Goal: Task Accomplishment & Management: Manage account settings

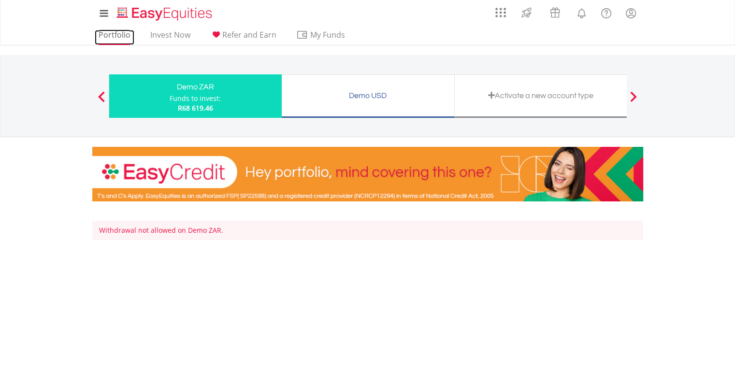
click at [121, 31] on link "Portfolio" at bounding box center [115, 37] width 40 height 15
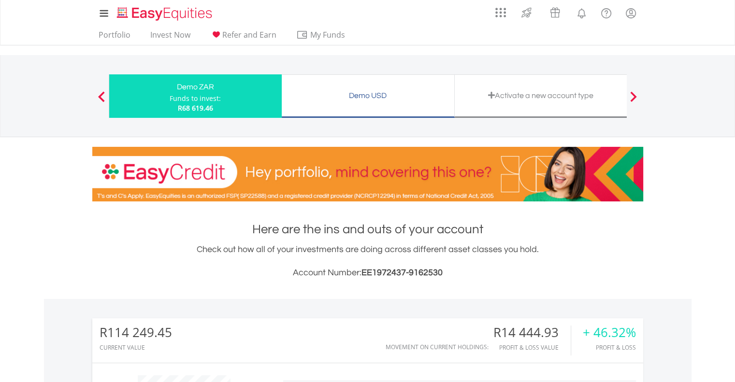
click at [325, 104] on div "Demo USD Funds to invest: R68 619.46" at bounding box center [368, 95] width 173 height 43
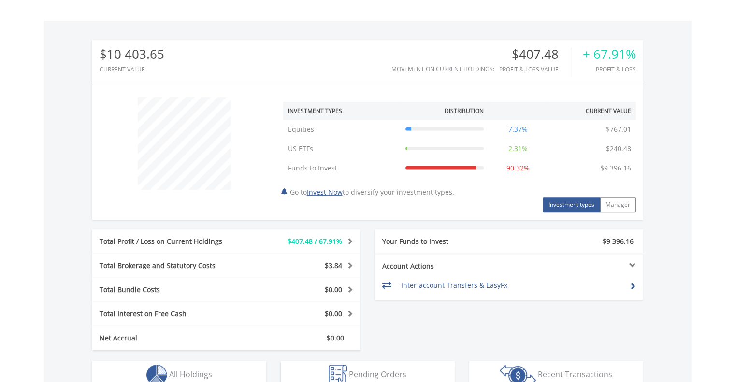
scroll to position [270, 0]
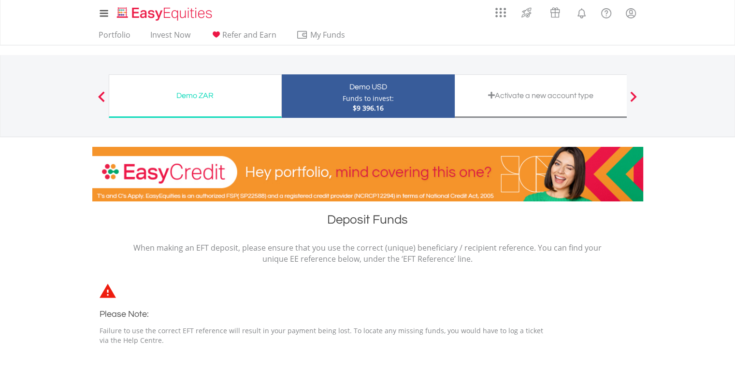
click at [569, 90] on div "Activate a new account type" at bounding box center [541, 96] width 161 height 14
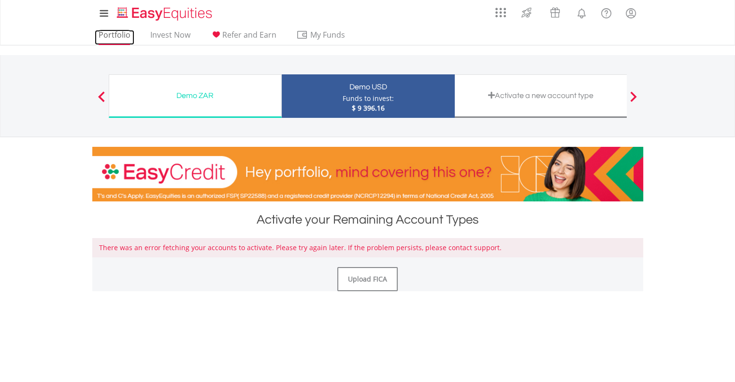
click at [119, 36] on link "Portfolio" at bounding box center [115, 37] width 40 height 15
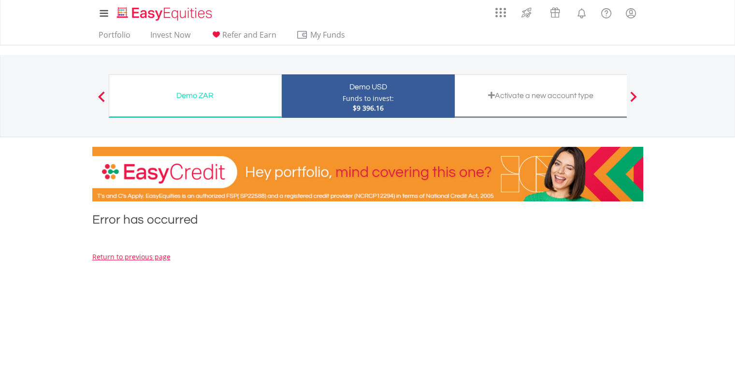
click at [523, 104] on div "Activate a new account type" at bounding box center [541, 95] width 173 height 43
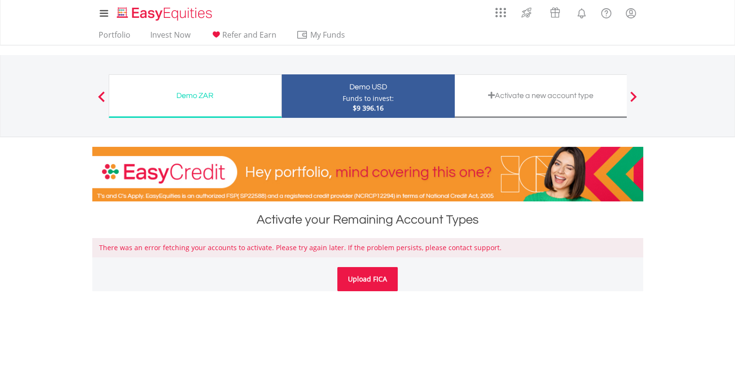
click at [369, 268] on link "Upload FICA" at bounding box center [367, 279] width 60 height 24
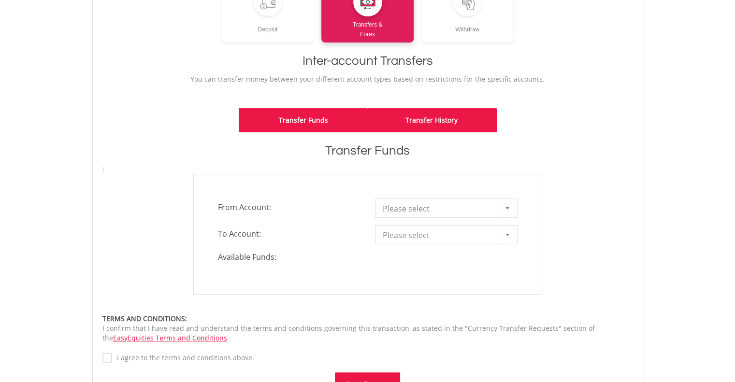
scroll to position [164, 0]
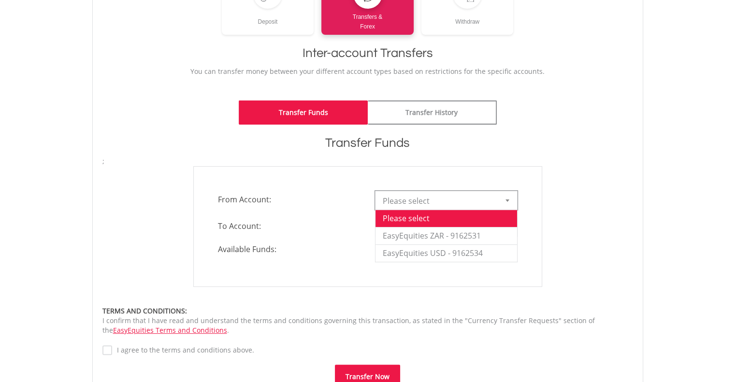
click at [442, 202] on span "Please select" at bounding box center [439, 200] width 113 height 19
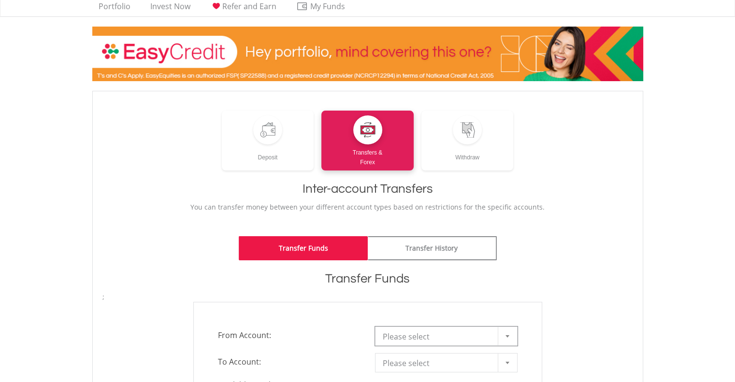
scroll to position [25, 0]
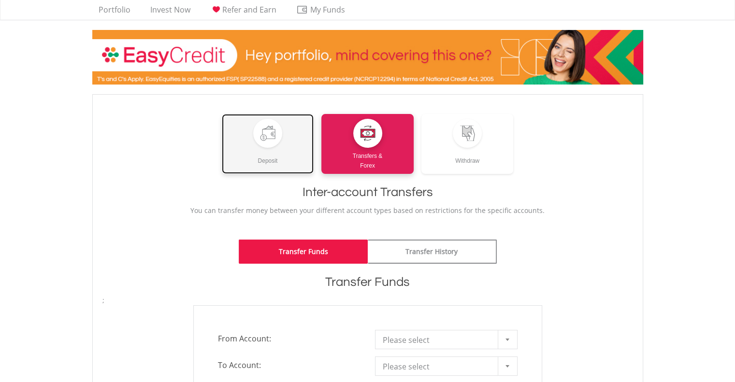
click at [256, 130] on div at bounding box center [267, 133] width 29 height 29
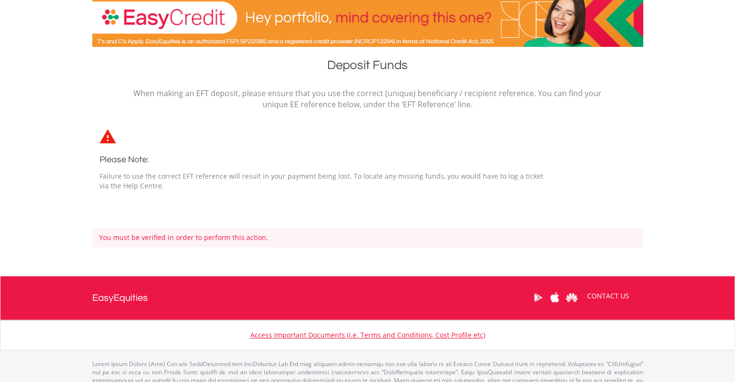
scroll to position [160, 0]
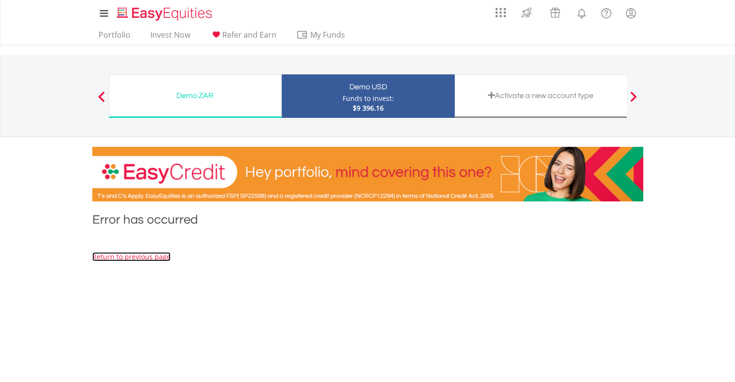
click at [148, 261] on link "Return to previous page" at bounding box center [131, 256] width 78 height 9
click at [213, 101] on div "Demo ZAR" at bounding box center [195, 96] width 160 height 14
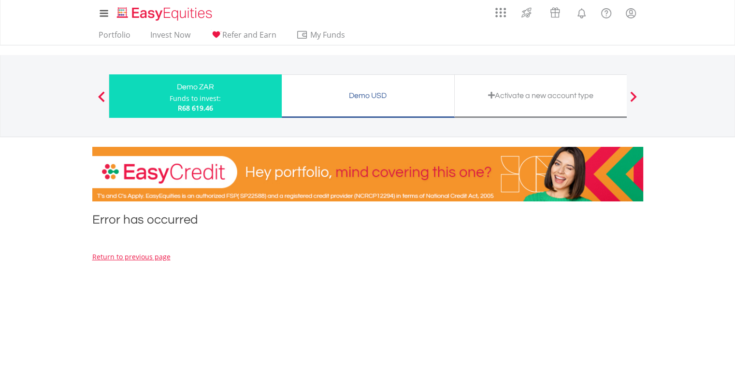
click at [357, 103] on div "Demo USD Funds to invest: R68 619.46" at bounding box center [368, 95] width 173 height 43
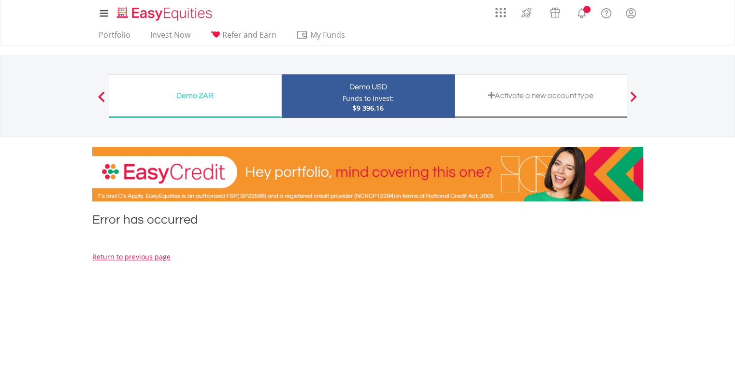
click at [201, 92] on div "Demo ZAR" at bounding box center [195, 96] width 160 height 14
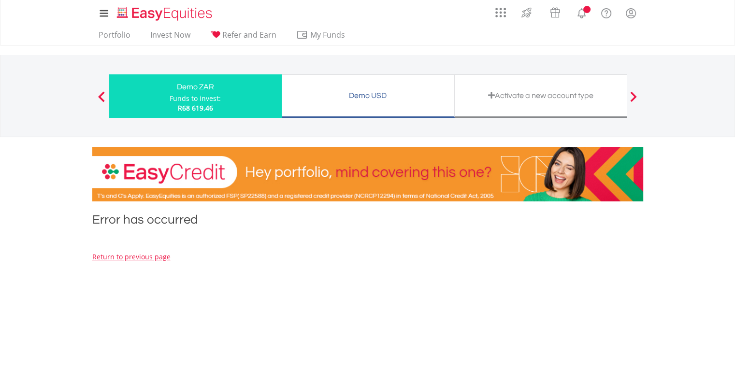
click at [555, 90] on div "Activate a new account type" at bounding box center [541, 96] width 161 height 14
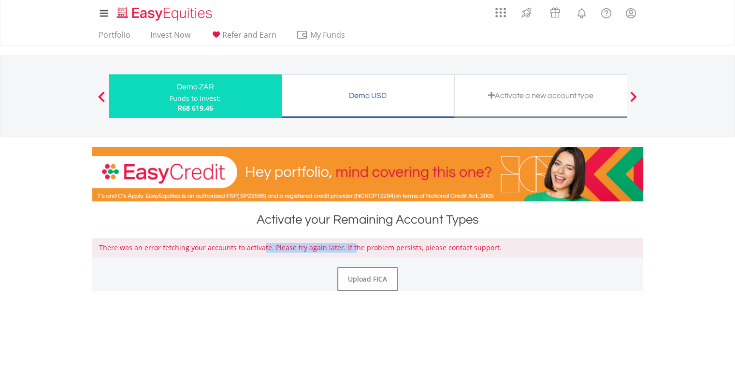
drag, startPoint x: 261, startPoint y: 251, endPoint x: 347, endPoint y: 253, distance: 86.5
click at [347, 253] on div "There was an error fetching your accounts to activate. Please try again later. …" at bounding box center [367, 247] width 551 height 19
click at [383, 286] on link "Upload FICA" at bounding box center [367, 279] width 60 height 24
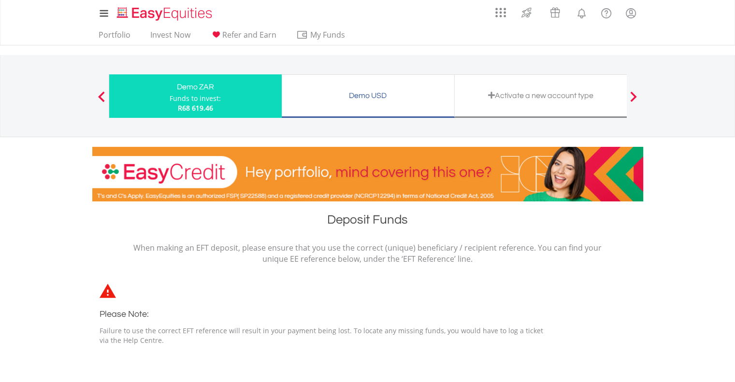
drag, startPoint x: 157, startPoint y: 324, endPoint x: 241, endPoint y: 336, distance: 84.9
click at [241, 336] on div "Please Note: Failure to use the correct EFT reference will result in your payme…" at bounding box center [327, 327] width 454 height 38
drag, startPoint x: 255, startPoint y: 366, endPoint x: 217, endPoint y: 299, distance: 77.5
drag, startPoint x: 217, startPoint y: 299, endPoint x: 172, endPoint y: 280, distance: 48.9
drag, startPoint x: 172, startPoint y: 280, endPoint x: 102, endPoint y: 261, distance: 72.1
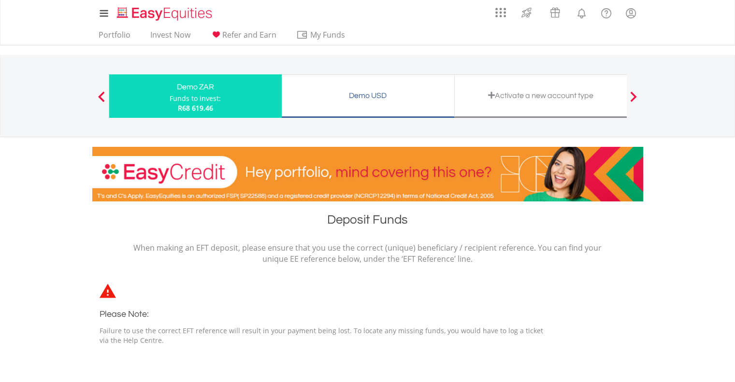
click at [102, 261] on div "When making an EFT deposit, please ensure that you use the correct (unique) ben…" at bounding box center [367, 308] width 565 height 130
click at [109, 33] on link "Portfolio" at bounding box center [115, 37] width 40 height 15
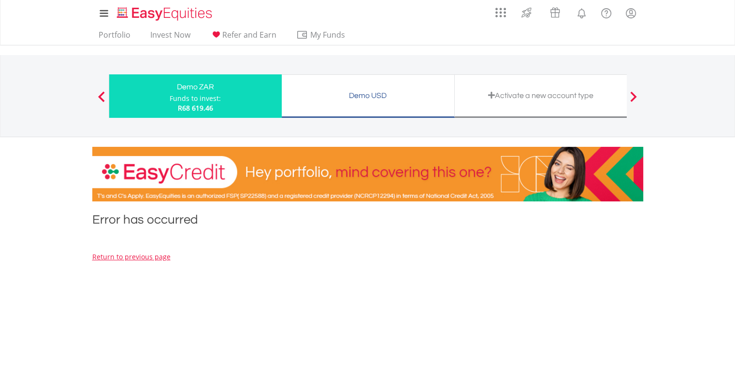
click at [95, 90] on div "Demo ZAR Funds to invest: R68 619.46 Demo USD Funds to invest: R68 619.46 Activ…" at bounding box center [367, 96] width 565 height 82
click at [99, 94] on span at bounding box center [101, 96] width 7 height 11
drag, startPoint x: 570, startPoint y: 104, endPoint x: 528, endPoint y: 96, distance: 42.4
drag, startPoint x: 528, startPoint y: 96, endPoint x: 506, endPoint y: 90, distance: 22.5
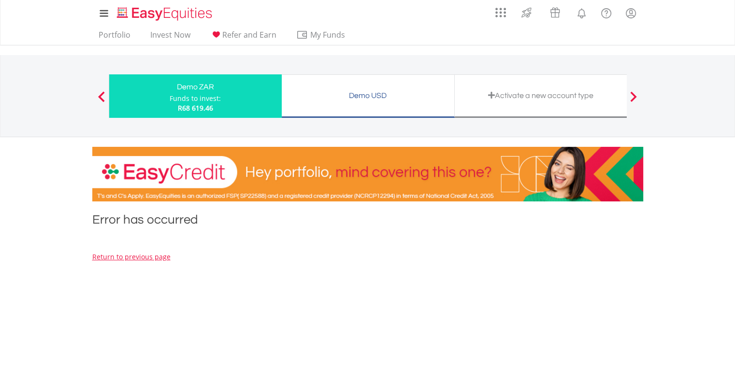
click at [506, 90] on div "Activate a new account type" at bounding box center [541, 96] width 161 height 14
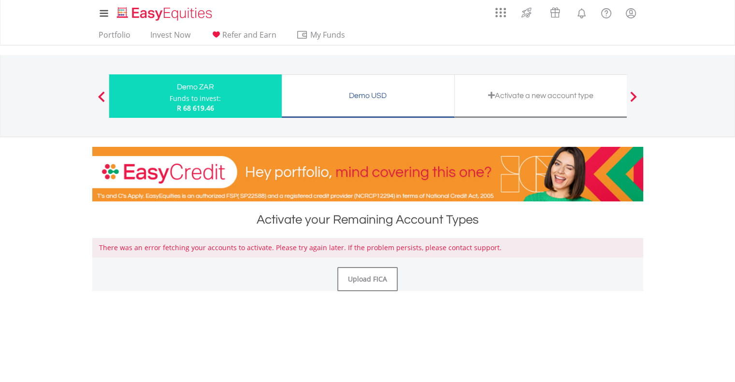
click at [506, 90] on div "Activate a new account type" at bounding box center [541, 96] width 161 height 14
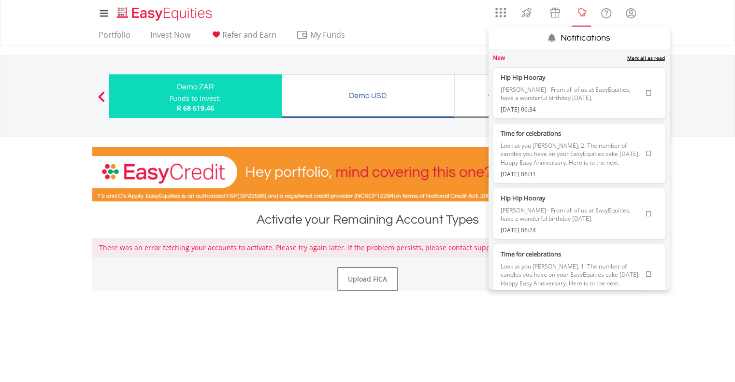
click at [576, 19] on lord-icon "Notifications" at bounding box center [582, 13] width 12 height 12
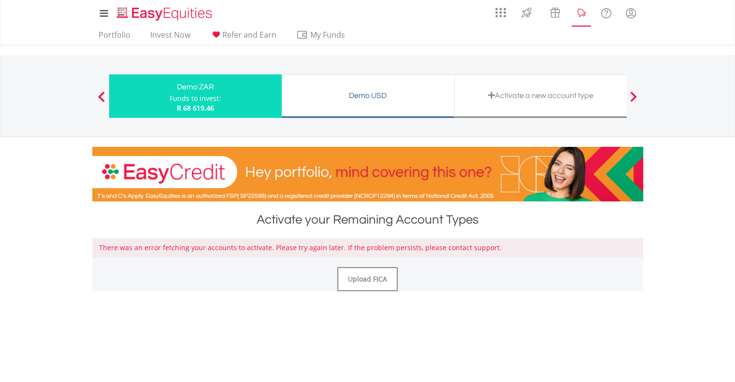
click at [576, 19] on lord-icon "Notifications" at bounding box center [582, 13] width 12 height 12
click at [120, 34] on link "Portfolio" at bounding box center [115, 37] width 40 height 15
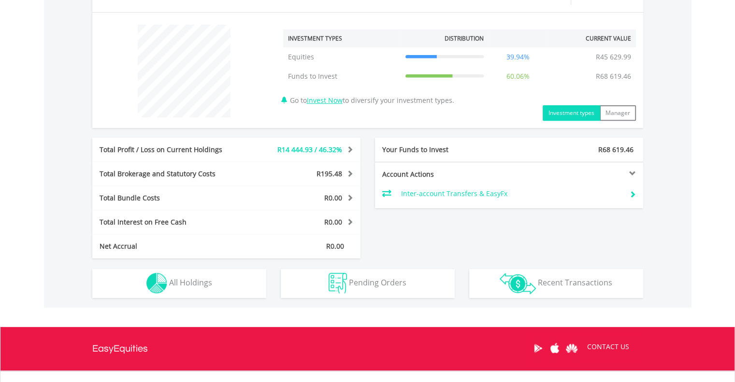
scroll to position [350, 0]
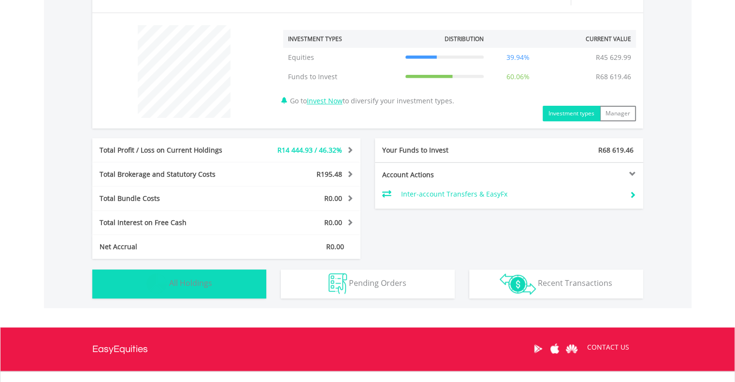
click at [241, 279] on button "Holdings All Holdings" at bounding box center [179, 284] width 174 height 29
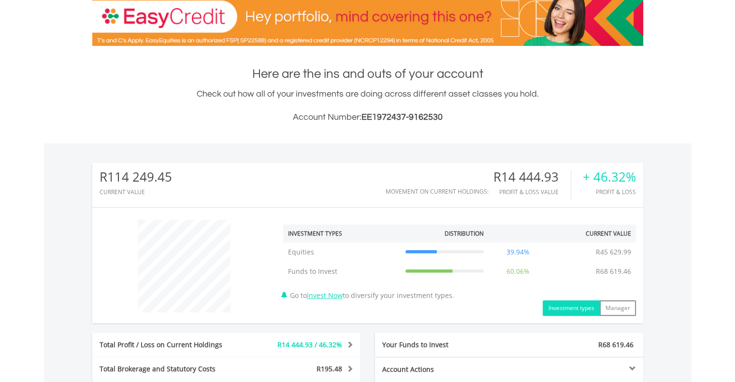
scroll to position [153, 0]
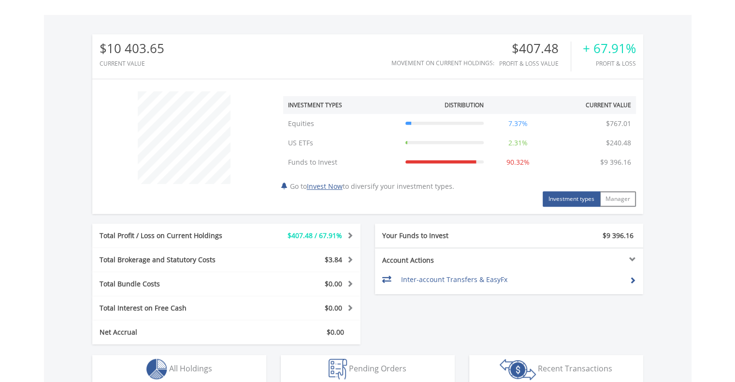
scroll to position [453, 0]
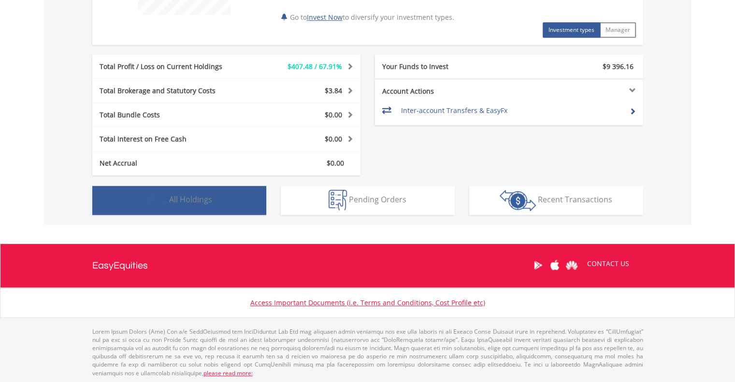
click at [246, 209] on button "Holdings All Holdings" at bounding box center [179, 200] width 174 height 29
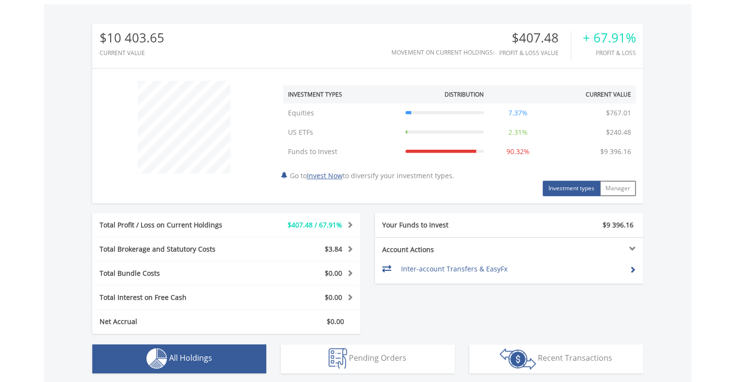
scroll to position [294, 0]
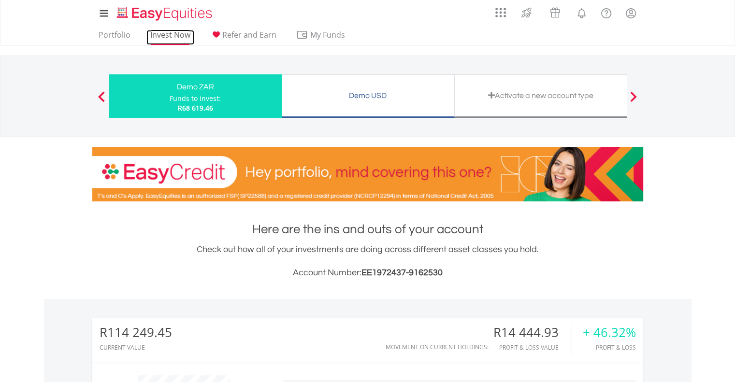
click at [166, 30] on link "Invest Now" at bounding box center [170, 37] width 48 height 15
click at [531, 92] on div "Activate a new account type" at bounding box center [541, 96] width 161 height 14
